Goal: Transaction & Acquisition: Purchase product/service

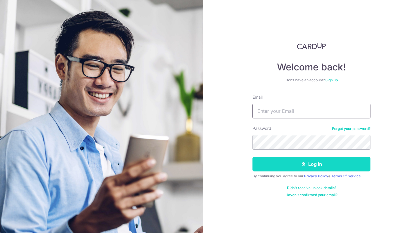
type input "[PERSON_NAME][EMAIL_ADDRESS][DOMAIN_NAME]"
click at [313, 166] on button "Log in" at bounding box center [311, 164] width 118 height 15
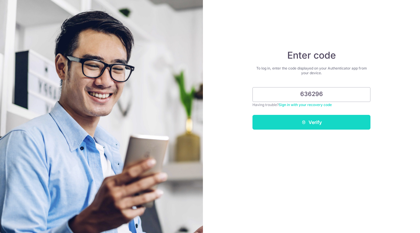
type input "636296"
click at [308, 121] on button "Verify" at bounding box center [311, 122] width 118 height 15
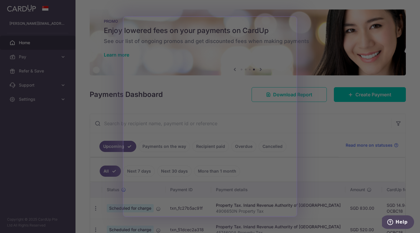
click at [321, 120] on div at bounding box center [212, 117] width 424 height 235
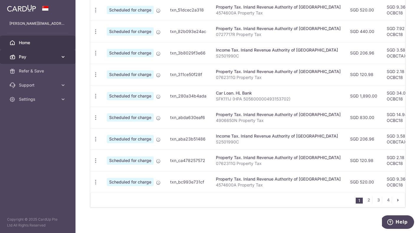
click at [23, 56] on span "Pay" at bounding box center [38, 57] width 39 height 6
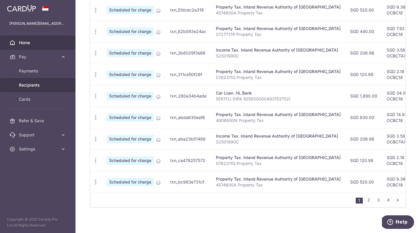
click at [33, 85] on span "Recipients" at bounding box center [38, 85] width 39 height 6
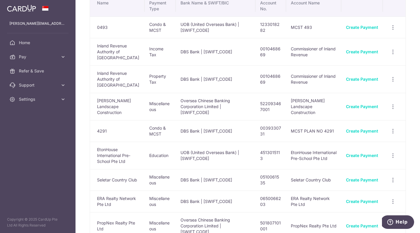
scroll to position [36, 0]
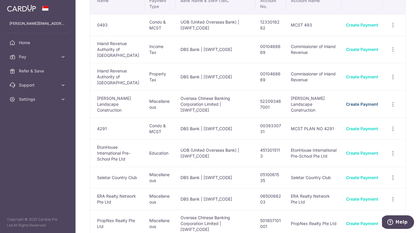
click at [367, 102] on link "Create Payment" at bounding box center [362, 104] width 32 height 5
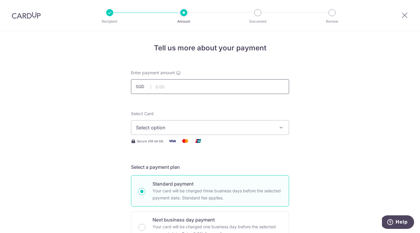
click at [178, 92] on input "text" at bounding box center [210, 86] width 158 height 15
type input "163.50"
click at [187, 133] on button "Select option" at bounding box center [210, 127] width 158 height 15
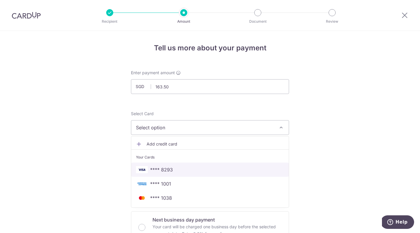
click at [162, 170] on span "**** 8293" at bounding box center [161, 169] width 23 height 7
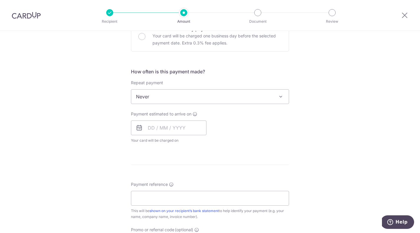
scroll to position [219, 0]
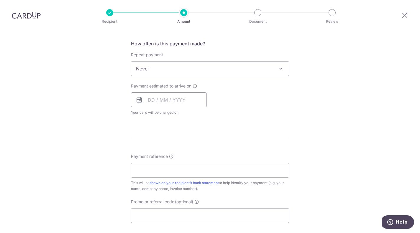
click at [149, 100] on input "text" at bounding box center [168, 100] width 75 height 15
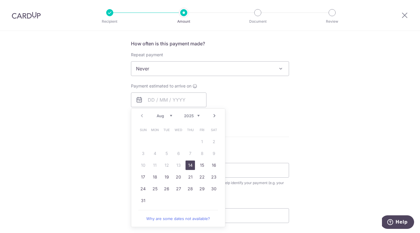
click at [188, 165] on link "14" at bounding box center [189, 165] width 9 height 9
type input "[DATE]"
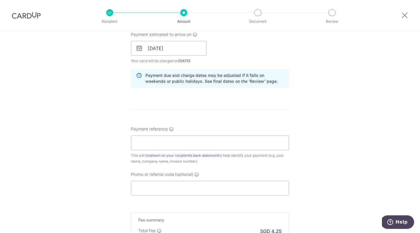
scroll to position [273, 0]
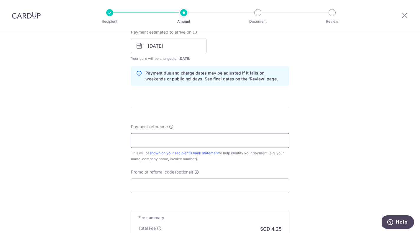
click at [173, 139] on input "Payment reference" at bounding box center [210, 140] width 158 height 15
paste input "25084430"
click at [135, 142] on input "25084430" at bounding box center [210, 140] width 158 height 15
type input "Invoice 25084430"
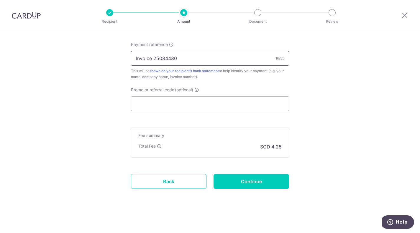
scroll to position [350, 0]
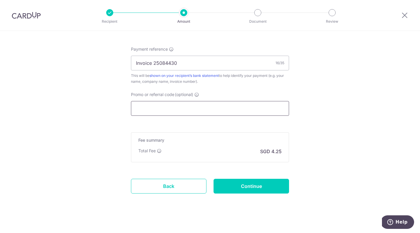
click at [164, 111] on input "Promo or referral code (optional)" at bounding box center [210, 108] width 158 height 15
type input "OCBC195"
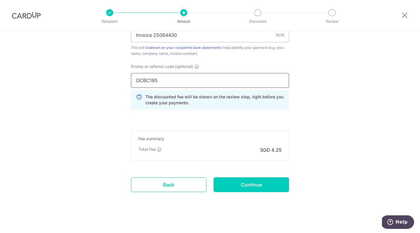
scroll to position [382, 0]
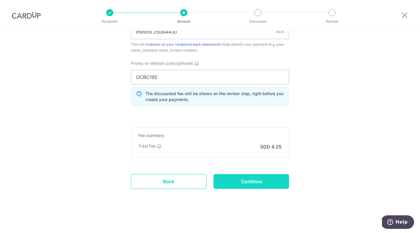
click at [258, 182] on input "Continue" at bounding box center [250, 181] width 75 height 15
type input "Create Schedule"
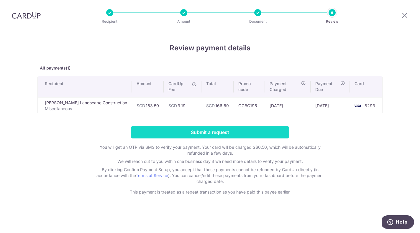
click at [215, 137] on input "Submit a request" at bounding box center [210, 132] width 158 height 12
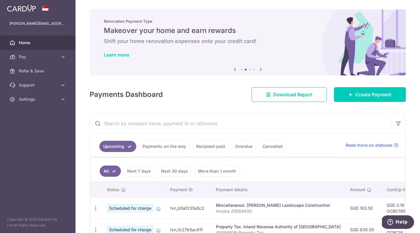
click at [174, 148] on link "Payments on the way" at bounding box center [163, 146] width 51 height 11
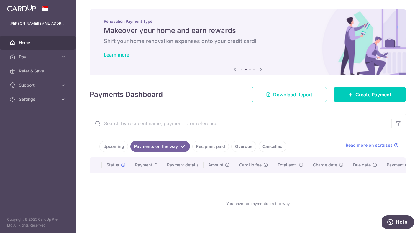
click at [206, 145] on link "Recipient paid" at bounding box center [210, 146] width 37 height 11
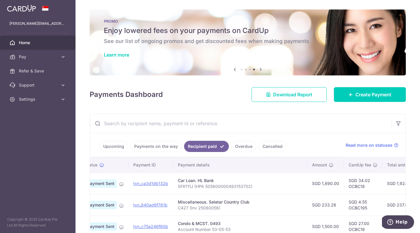
click at [29, 44] on span "Home" at bounding box center [38, 43] width 39 height 6
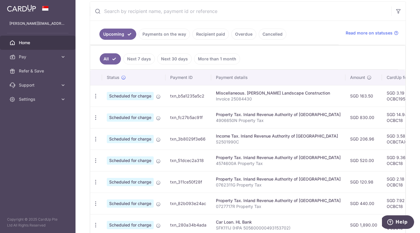
scroll to position [110, 0]
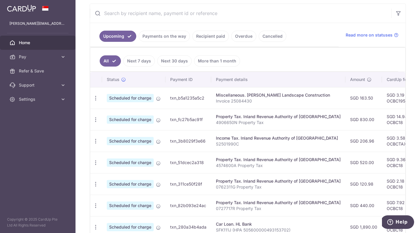
click at [210, 35] on link "Recipient paid" at bounding box center [210, 36] width 37 height 11
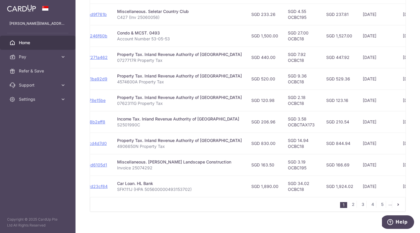
scroll to position [197, 0]
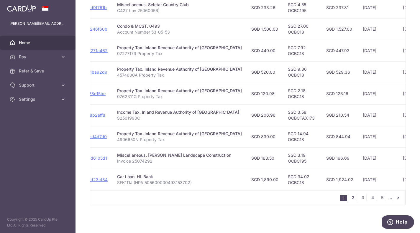
click at [351, 197] on link "2" at bounding box center [352, 197] width 7 height 7
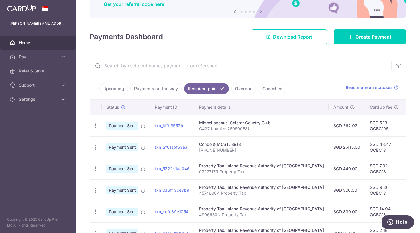
scroll to position [57, 0]
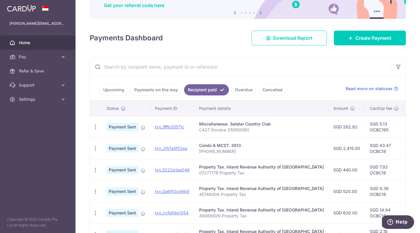
click at [112, 91] on link "Upcoming" at bounding box center [113, 89] width 29 height 11
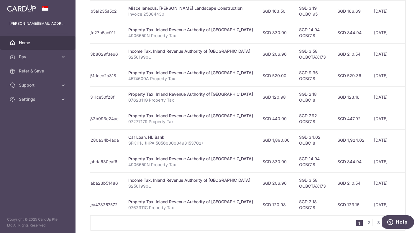
scroll to position [0, 90]
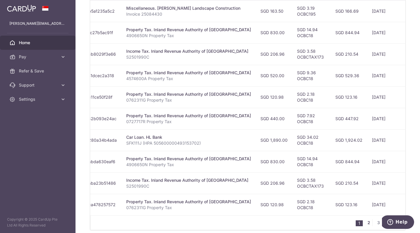
click at [368, 223] on link "2" at bounding box center [368, 222] width 7 height 7
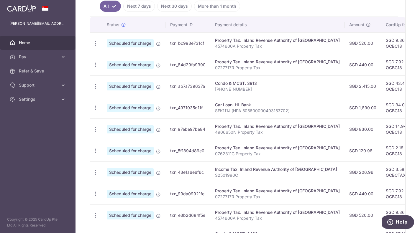
scroll to position [222, 0]
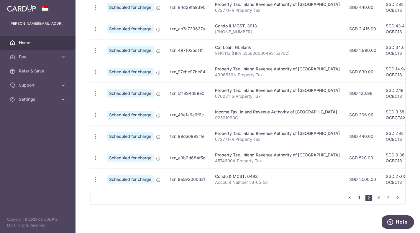
click at [358, 196] on link "1" at bounding box center [358, 197] width 7 height 7
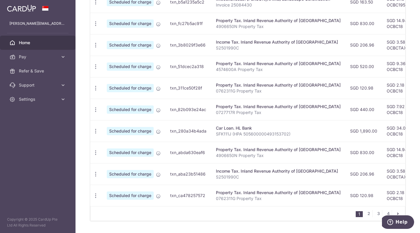
scroll to position [206, 0]
click at [377, 214] on link "3" at bounding box center [378, 213] width 7 height 7
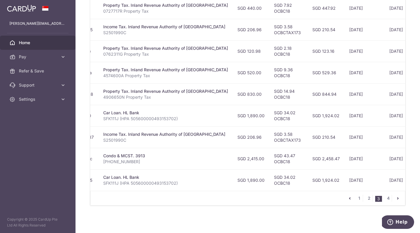
scroll to position [222, 0]
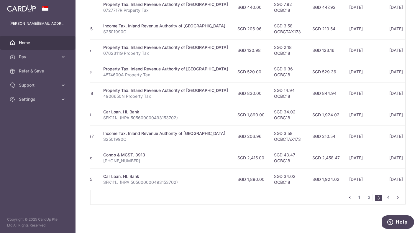
click at [269, 166] on td "SGD 43.47 OCBC18" at bounding box center [288, 158] width 38 height 22
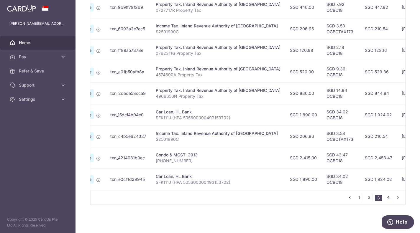
click at [388, 197] on link "4" at bounding box center [387, 197] width 7 height 7
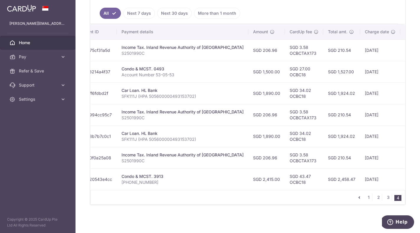
scroll to position [0, 94]
click at [379, 198] on link "2" at bounding box center [378, 197] width 7 height 7
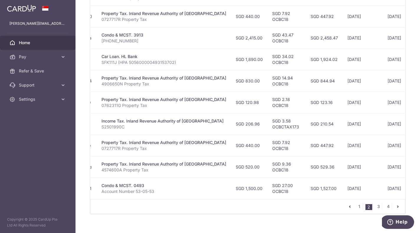
scroll to position [215, 0]
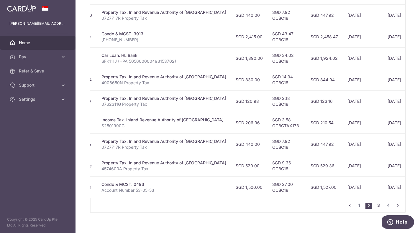
click at [377, 204] on link "3" at bounding box center [378, 205] width 7 height 7
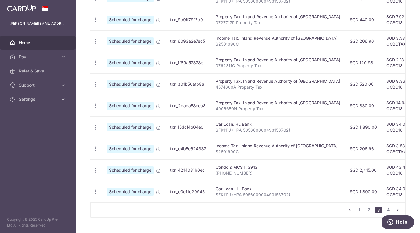
scroll to position [0, 0]
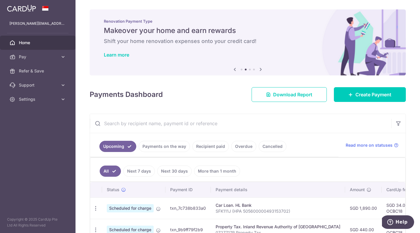
click at [26, 44] on span "Home" at bounding box center [38, 43] width 39 height 6
